Goal: Information Seeking & Learning: Learn about a topic

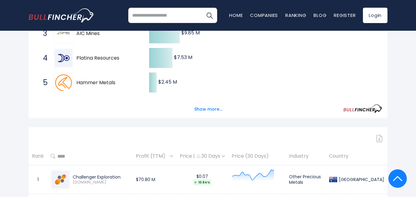
scroll to position [6, 0]
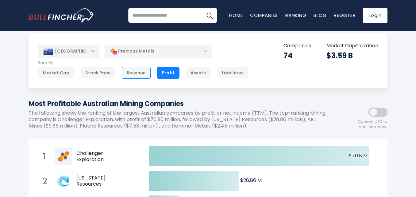
click at [135, 75] on div "Revenue" at bounding box center [136, 73] width 29 height 12
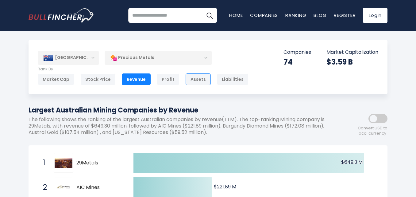
click at [190, 78] on div "Assets" at bounding box center [198, 79] width 25 height 12
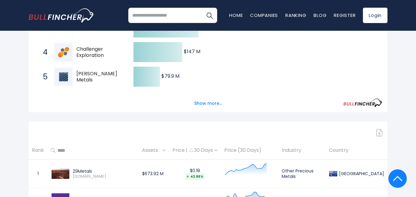
scroll to position [12, 0]
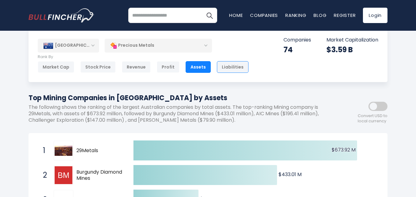
click at [233, 68] on div "Liabilities" at bounding box center [233, 67] width 32 height 12
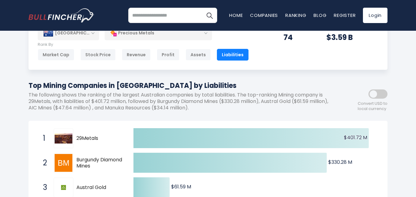
scroll to position [37, 0]
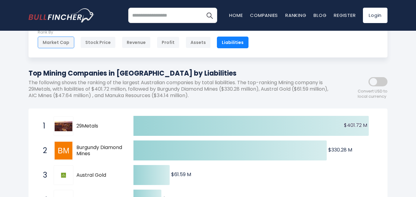
click at [53, 42] on div "Market Cap" at bounding box center [56, 43] width 37 height 12
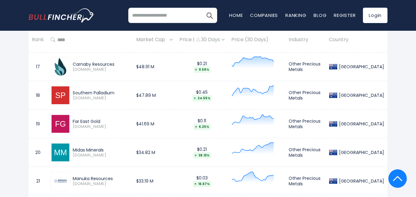
scroll to position [749, 0]
